Goal: Transaction & Acquisition: Purchase product/service

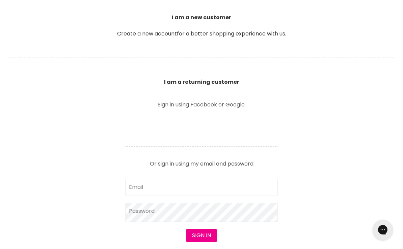
scroll to position [197, 0]
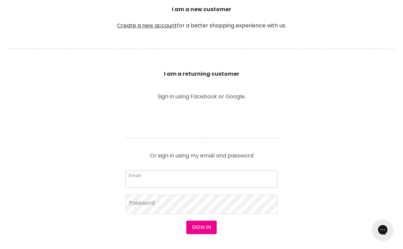
click at [164, 174] on input "Email" at bounding box center [202, 179] width 152 height 17
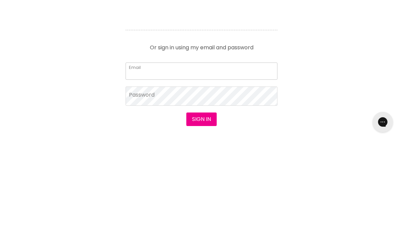
type input "[EMAIL_ADDRESS][DOMAIN_NAME]"
click at [201, 220] on button "Sign in" at bounding box center [201, 227] width 30 height 14
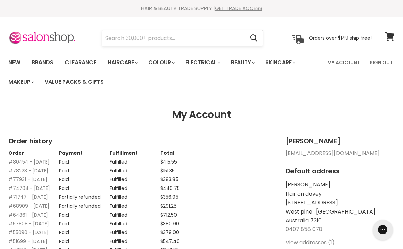
click at [190, 39] on input "Search" at bounding box center [173, 38] width 143 height 16
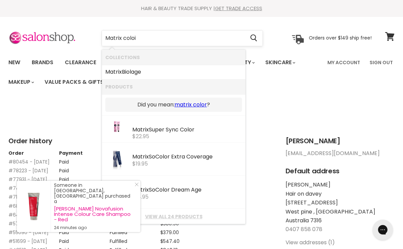
type input "Matrix colo"
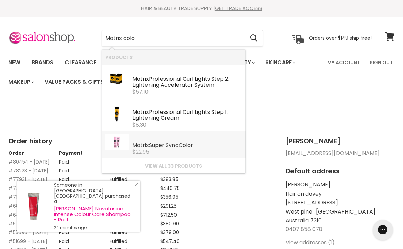
click at [185, 146] on b "Colo" at bounding box center [185, 145] width 12 height 8
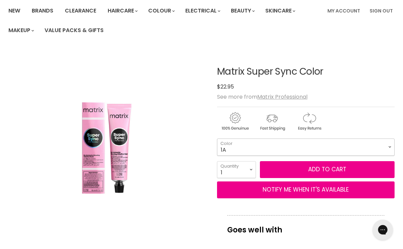
click at [391, 144] on select "1A 3N 3NN 4A 4BR 5M 5N 5NN 5VV 6A [DATE] 6BR 6CG 6G 6M" at bounding box center [306, 147] width 178 height 17
click at [388, 146] on select "1A 3N 3NN 4A 4BR 5M 5N 5NN 5VV 6A [DATE] 6BR 6CG 6G 6M" at bounding box center [306, 147] width 178 height 17
select select "4BR"
click at [252, 169] on select "1 2 3 4 5 6 7 8 9 10+" at bounding box center [236, 169] width 39 height 17
select select "3"
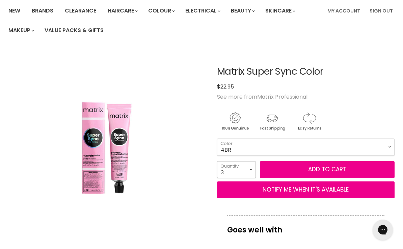
type input "3"
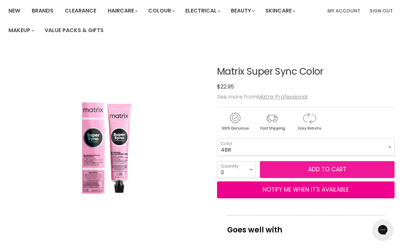
click at [332, 169] on button "Add to cart" at bounding box center [327, 169] width 135 height 17
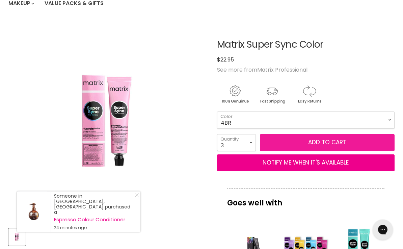
scroll to position [80, 0]
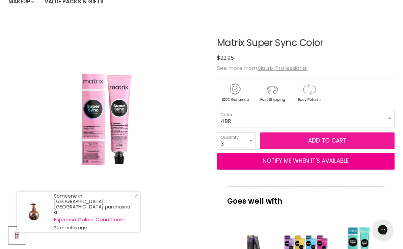
click at [331, 144] on button "Add to cart" at bounding box center [327, 140] width 135 height 17
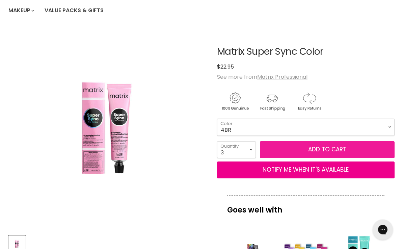
scroll to position [72, 0]
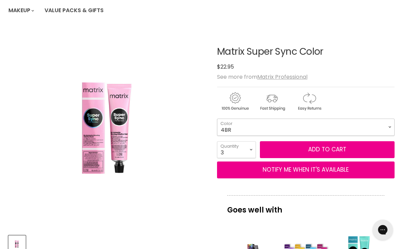
click at [390, 125] on select "1A 3N 3NN 4A 4BR 5M 5N 5NN 5VV 6A 6BC 6BR 6CG 6G 6M" at bounding box center [306, 127] width 178 height 17
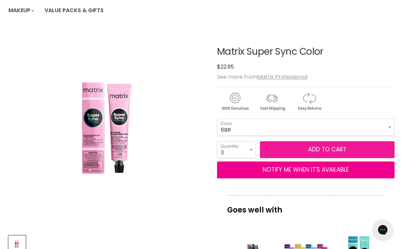
click at [324, 151] on button "Add to cart" at bounding box center [327, 149] width 135 height 17
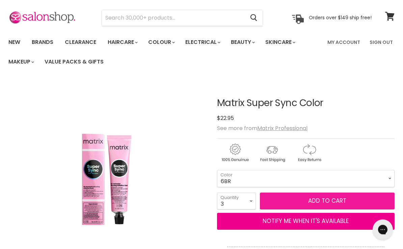
scroll to position [20, 0]
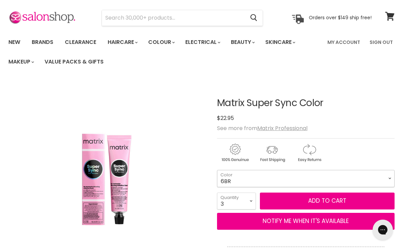
click at [392, 178] on select "1A 3N 3NN 4A 4BR 5M 5N 5NN 5VV 6A 6BC 6BR 6CG 6G 6M" at bounding box center [306, 178] width 178 height 17
select select "6WN"
click at [253, 199] on select "1 2 3 4 5 6 7 8 9 10+" at bounding box center [236, 201] width 39 height 17
select select "1"
type input "1"
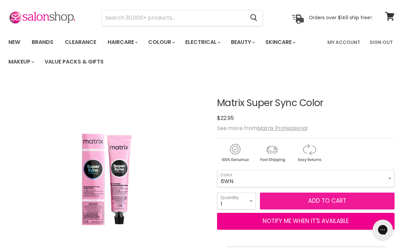
click at [335, 201] on button "Add to cart" at bounding box center [327, 201] width 135 height 17
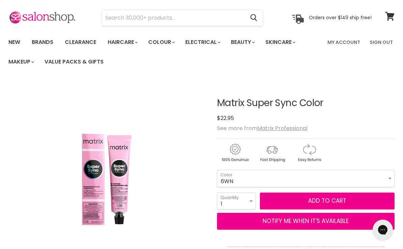
click at [380, 151] on div "Main content" at bounding box center [306, 151] width 178 height 26
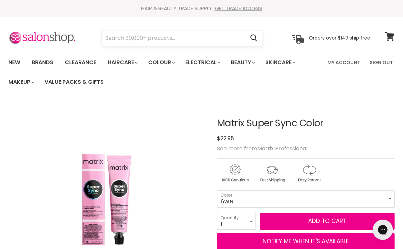
click at [144, 36] on input "Search" at bounding box center [173, 38] width 143 height 16
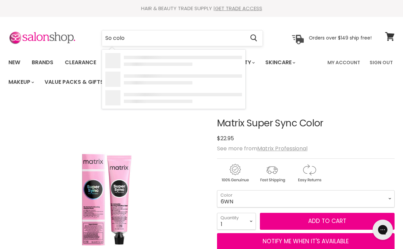
type input "So color"
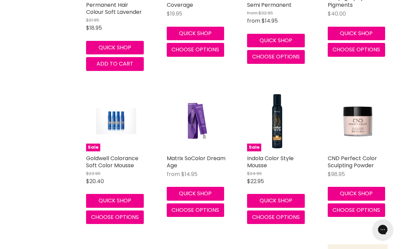
scroll to position [243, 0]
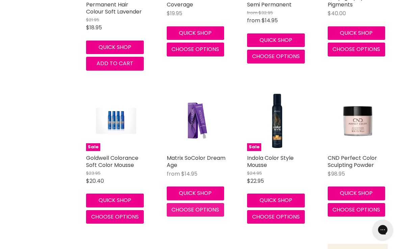
click at [207, 211] on span "Choose options" at bounding box center [196, 210] width 48 height 8
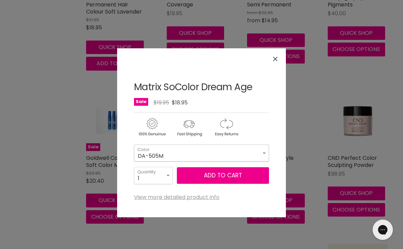
click at [266, 152] on select "DA-505M DA-506M DA-508M DA-504NA DA-506NA DA-508NA DA-510NA DA-506BC DA-506RB" at bounding box center [201, 153] width 135 height 17
select select "DA-508NA"
click at [171, 174] on select "1 2 3 4 5 6 7 8 9 10+" at bounding box center [153, 175] width 39 height 17
select select "4"
type input "4"
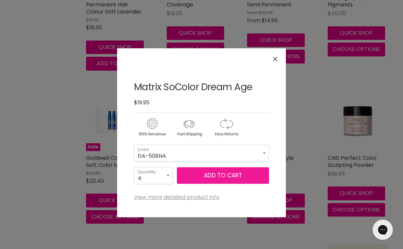
click at [234, 178] on button "Add to cart" at bounding box center [223, 175] width 92 height 17
select select "DA-508NA"
select select "4"
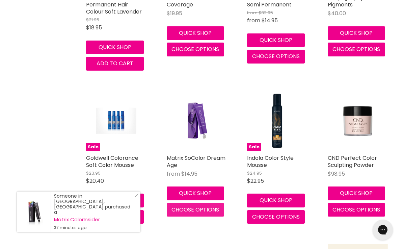
click at [198, 209] on span "Choose options" at bounding box center [196, 210] width 48 height 8
select select "DA-508NA"
select select "4"
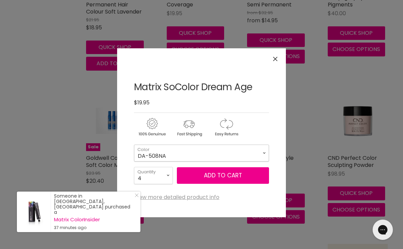
click at [264, 152] on select "DA-505M DA-506M DA-508M DA-504NA DA-506NA DA-508NA DA-510NA DA-506BC DA-506RB" at bounding box center [201, 153] width 135 height 17
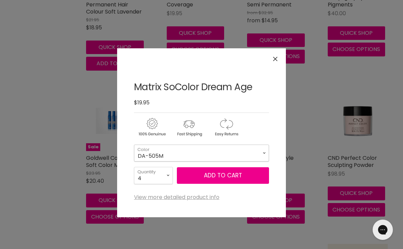
click at [265, 151] on select "DA-505M DA-506M DA-508M DA-504NA DA-506NA DA-508NA DA-510NA DA-506BC DA-506RB" at bounding box center [201, 153] width 135 height 17
select select "DA-506M"
click at [169, 173] on select "1 2 3 4 5 6 7 8 9 10+" at bounding box center [153, 175] width 39 height 17
select select "3"
type input "3"
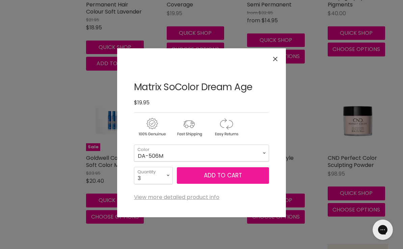
click at [240, 176] on button "Add to cart" at bounding box center [223, 175] width 92 height 17
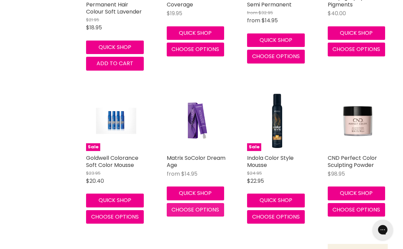
click at [209, 210] on span "Choose options" at bounding box center [196, 210] width 48 height 8
select select "DA-506M"
select select "3"
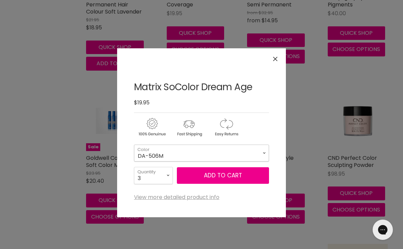
click at [266, 152] on select "DA-505M DA-506M DA-508M DA-504NA DA-506NA DA-508NA DA-510NA DA-506BC DA-506RB" at bounding box center [201, 153] width 135 height 17
select select "DA-510NA"
click at [166, 177] on select "1 2 3 4 5 6 7 8 9 10+" at bounding box center [153, 175] width 39 height 17
select select "1"
type input "1"
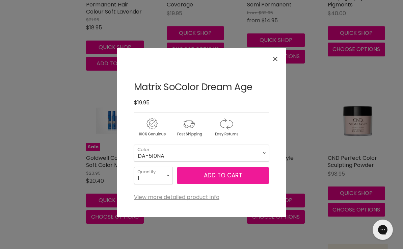
click at [235, 175] on button "Add to cart" at bounding box center [223, 175] width 92 height 17
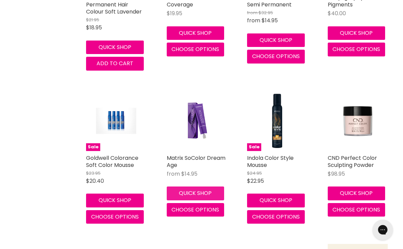
click at [216, 192] on button "Quick shop" at bounding box center [196, 193] width 58 height 14
select select "DA-510NA"
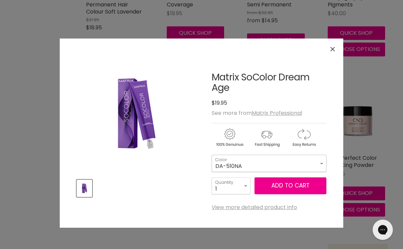
click at [321, 163] on select "DA-505M DA-506M DA-508M DA-504NA DA-506NA DA-508NA DA-510NA DA-506BC DA-506RB" at bounding box center [269, 163] width 115 height 17
click at [336, 49] on button "Close" at bounding box center [333, 49] width 15 height 15
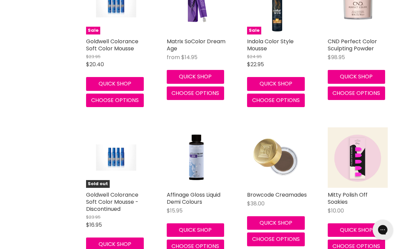
scroll to position [376, 0]
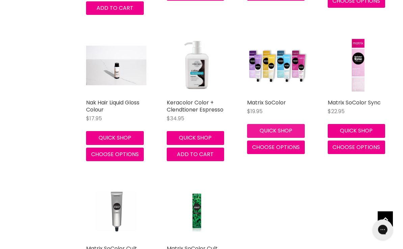
click at [290, 124] on button "Quick shop" at bounding box center [276, 131] width 58 height 14
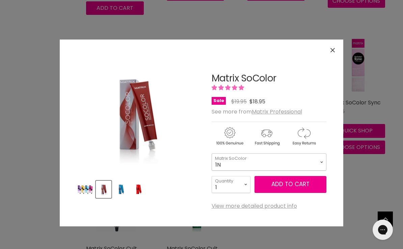
click at [323, 161] on select "1N 2N 3N 4N 5N 6N 7N 8N 10N 5NA 6NA 7NA 8NA 4A 6A" at bounding box center [269, 161] width 115 height 17
select select "4M"
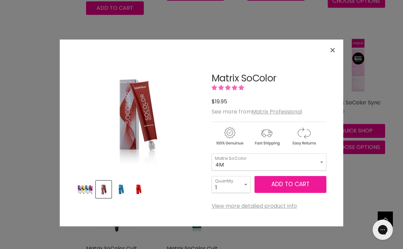
click at [288, 182] on button "Add to cart" at bounding box center [291, 184] width 72 height 17
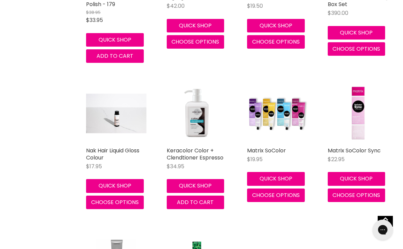
scroll to position [1198, 0]
click at [293, 192] on span "Choose options" at bounding box center [276, 196] width 48 height 8
select select "4M"
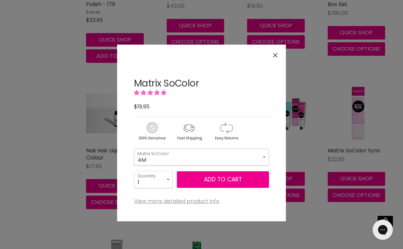
click at [267, 158] on select "1N 2N 3N 4N 5N 6N 7N 8N 10N 5NA 6NA 7NA 8NA 4A 6A" at bounding box center [201, 157] width 135 height 17
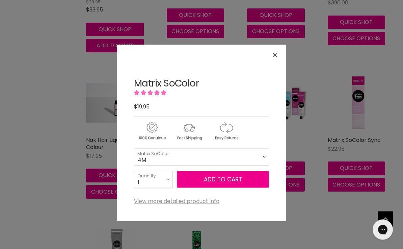
scroll to position [1208, 0]
click at [264, 154] on select "1N 2N 3N 4N 5N 6N 7N 8N 10N 5NA 6NA 7NA 8NA 4A 6A" at bounding box center [201, 157] width 135 height 17
select select "7CG"
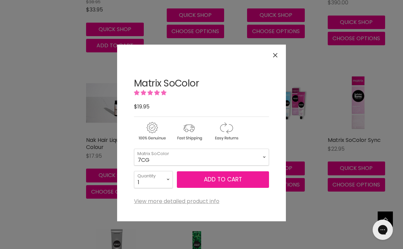
click at [240, 181] on button "Add to cart" at bounding box center [223, 179] width 92 height 17
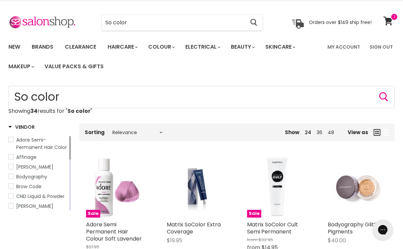
scroll to position [0, 0]
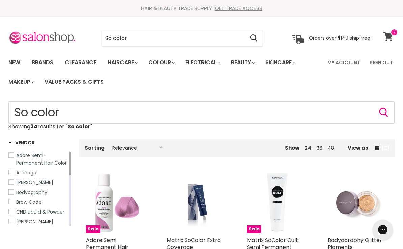
click at [389, 36] on icon at bounding box center [388, 36] width 9 height 9
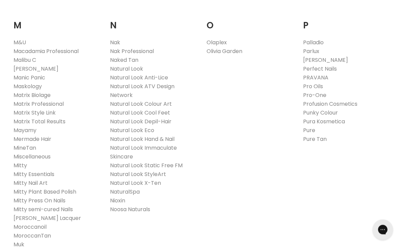
scroll to position [772, 0]
click at [168, 82] on link "Natural Look ATV Design Network" at bounding box center [142, 90] width 65 height 17
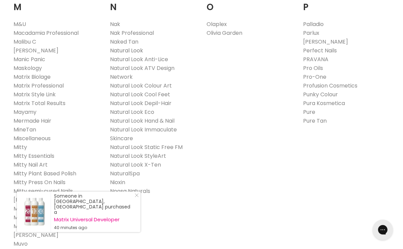
click at [138, 47] on link "Natural Look" at bounding box center [126, 51] width 33 height 8
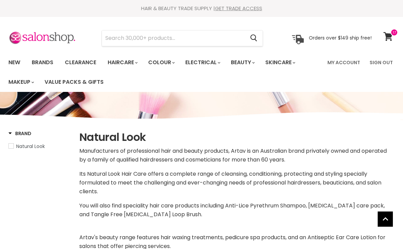
select select "manual"
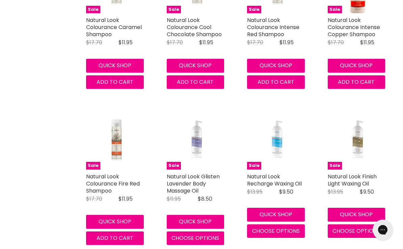
scroll to position [1695, 0]
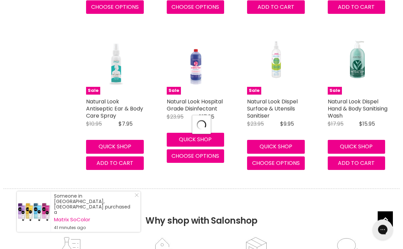
select select "manual"
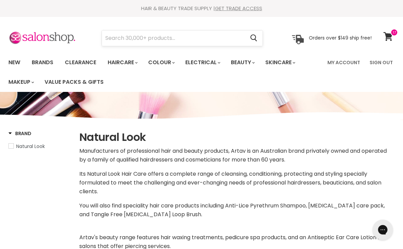
click at [138, 37] on input "Search" at bounding box center [173, 38] width 143 height 16
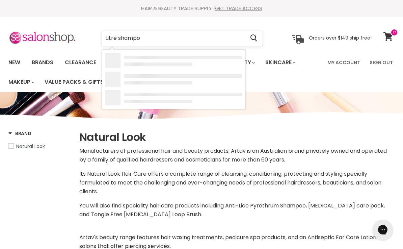
type input "Litre shampoo"
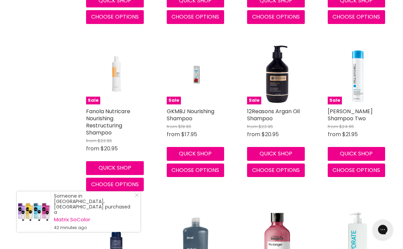
scroll to position [742, 0]
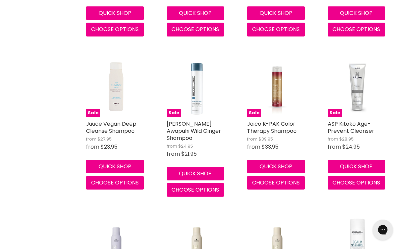
scroll to position [1055, 0]
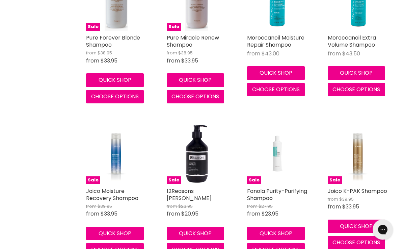
scroll to position [2573, 0]
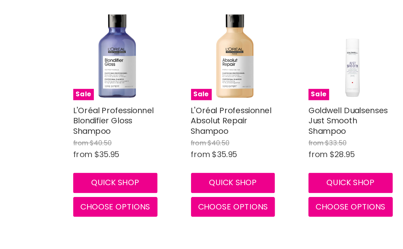
scroll to position [3245, 0]
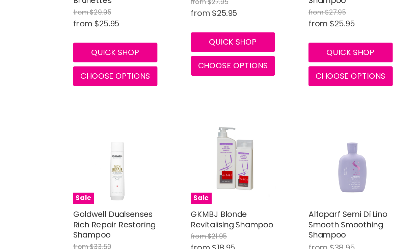
scroll to position [4425, 0]
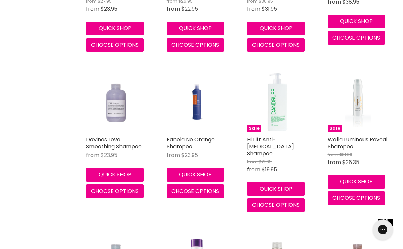
scroll to position [4979, 0]
click at [281, 84] on img "Main content" at bounding box center [277, 102] width 60 height 60
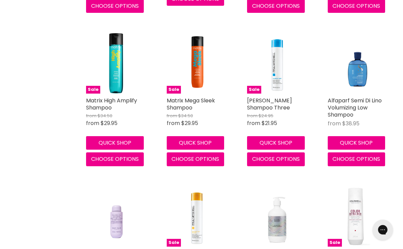
scroll to position [5516, 0]
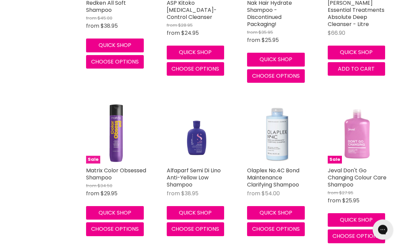
scroll to position [6210, 0]
click at [119, 104] on img "Main content" at bounding box center [116, 133] width 60 height 60
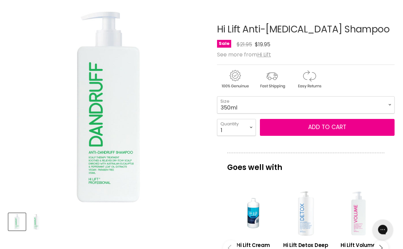
scroll to position [93, 0]
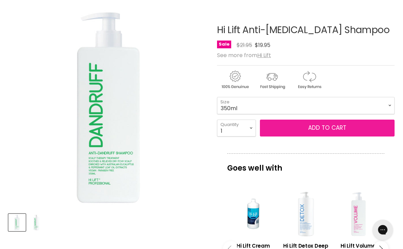
click at [325, 126] on span "Add to cart" at bounding box center [327, 128] width 38 height 8
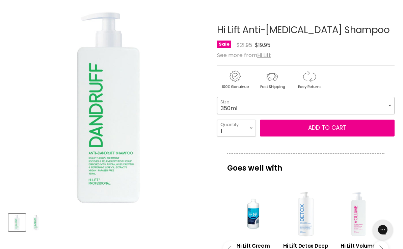
click at [393, 102] on select "350ml 1 Litre" at bounding box center [306, 105] width 178 height 17
select select "1 Litre"
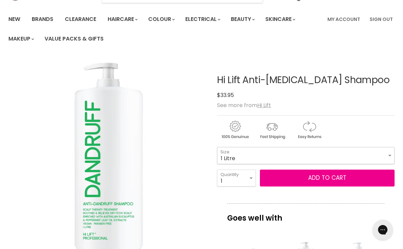
scroll to position [44, 0]
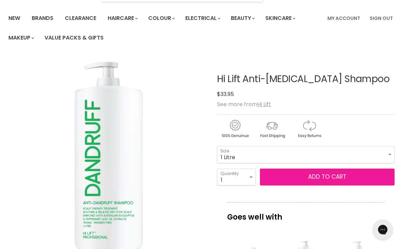
click at [331, 178] on button "Add to cart" at bounding box center [327, 177] width 135 height 17
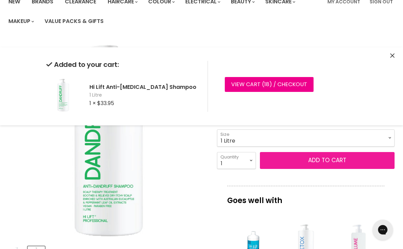
scroll to position [63, 0]
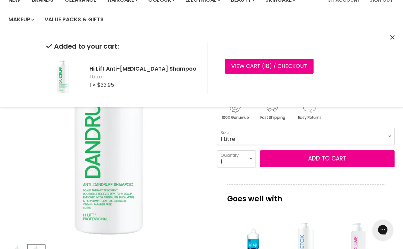
click at [396, 31] on div "Added to your cart: Hi Lift Anti-Dandruff Shampoo 1 Litre 1 × $33.95 View cart …" at bounding box center [201, 68] width 403 height 78
click at [391, 38] on icon "Close" at bounding box center [393, 37] width 4 height 4
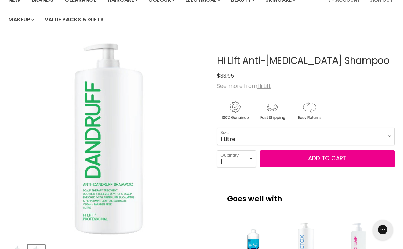
scroll to position [101, 0]
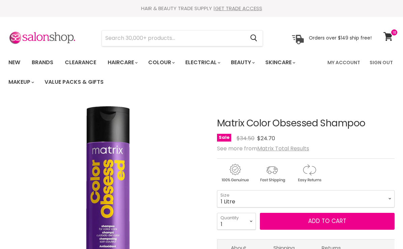
select select "1 Litre"
